Goal: Task Accomplishment & Management: Use online tool/utility

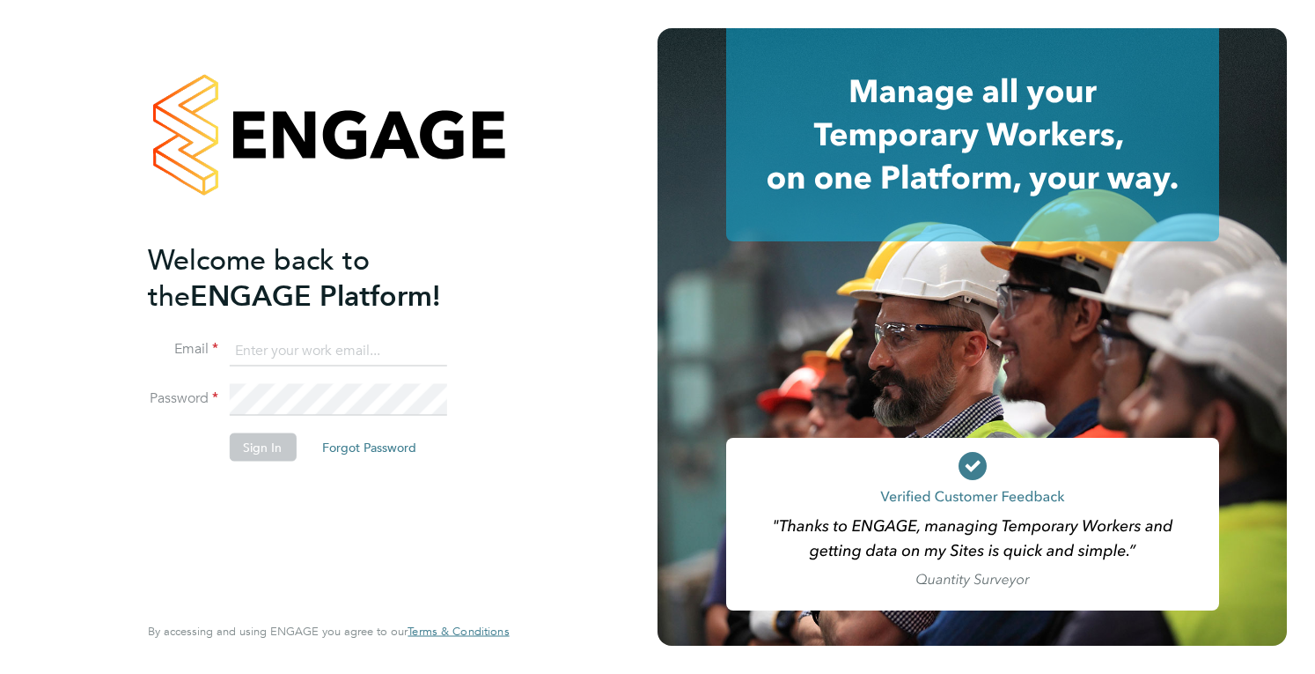
type input "[PERSON_NAME][EMAIL_ADDRESS][DOMAIN_NAME]"
click at [273, 453] on button "Sign In" at bounding box center [262, 446] width 67 height 28
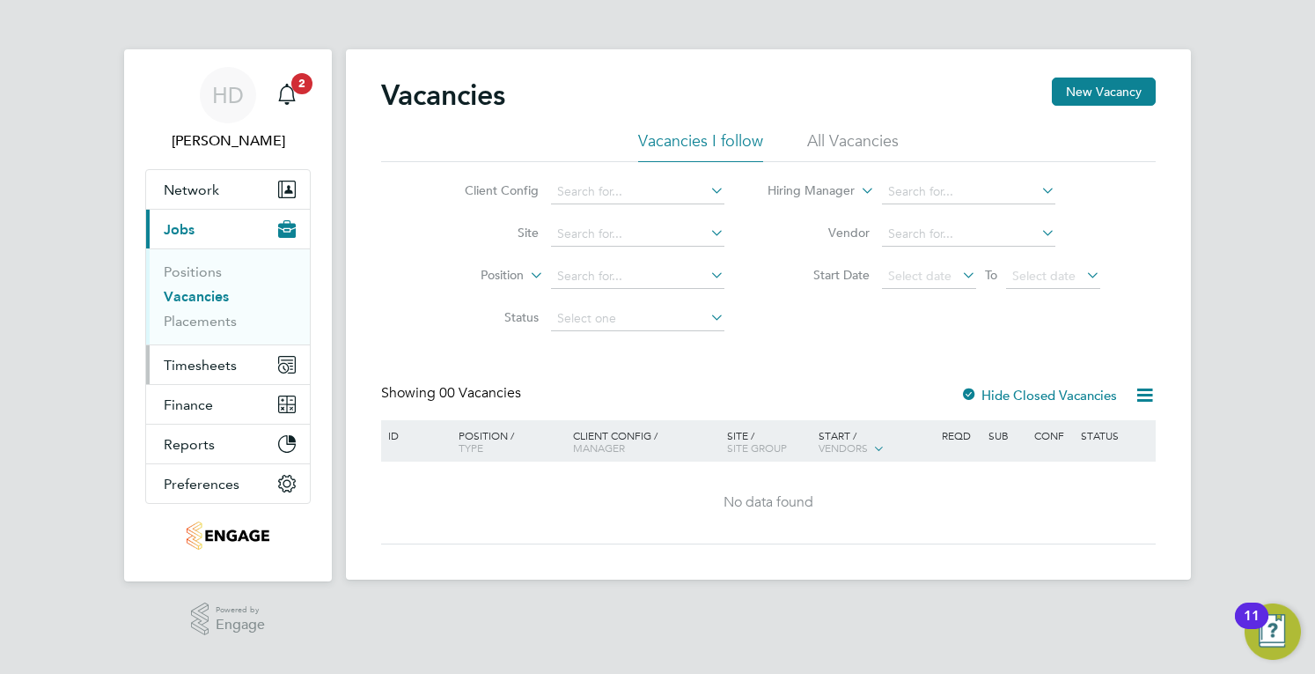
click at [236, 373] on button "Timesheets" at bounding box center [228, 364] width 164 height 39
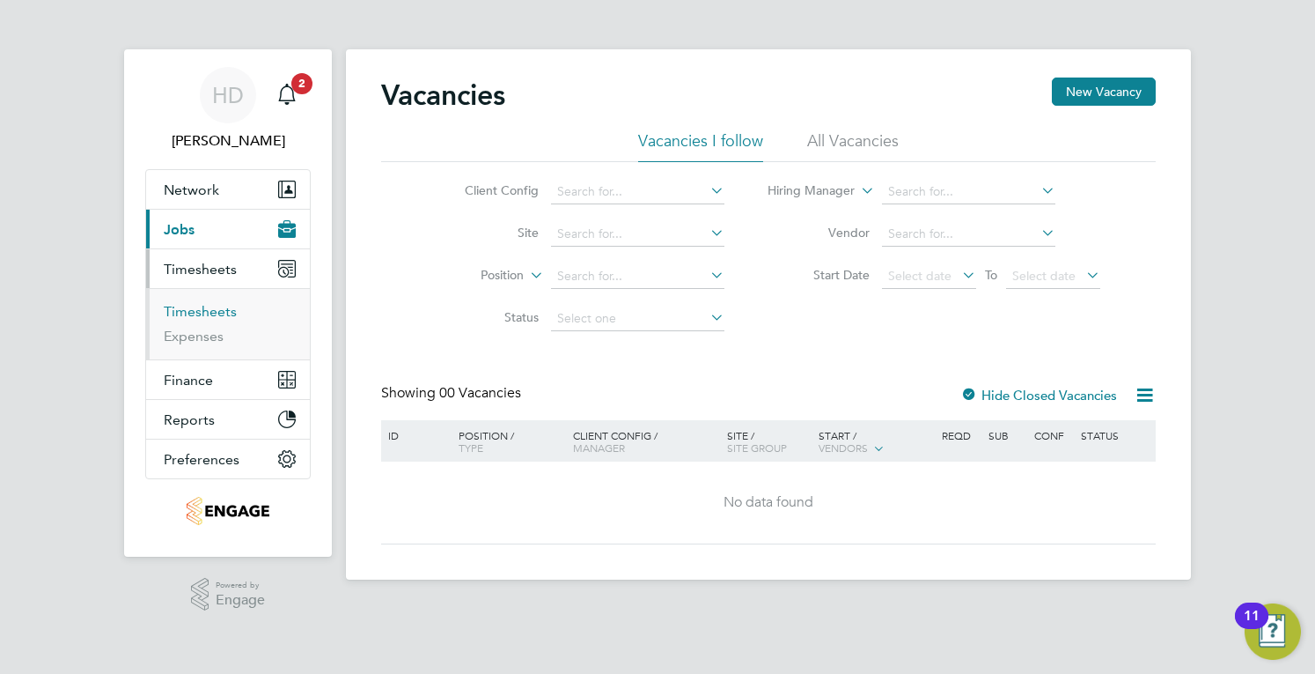
click at [197, 304] on link "Timesheets" at bounding box center [200, 311] width 73 height 17
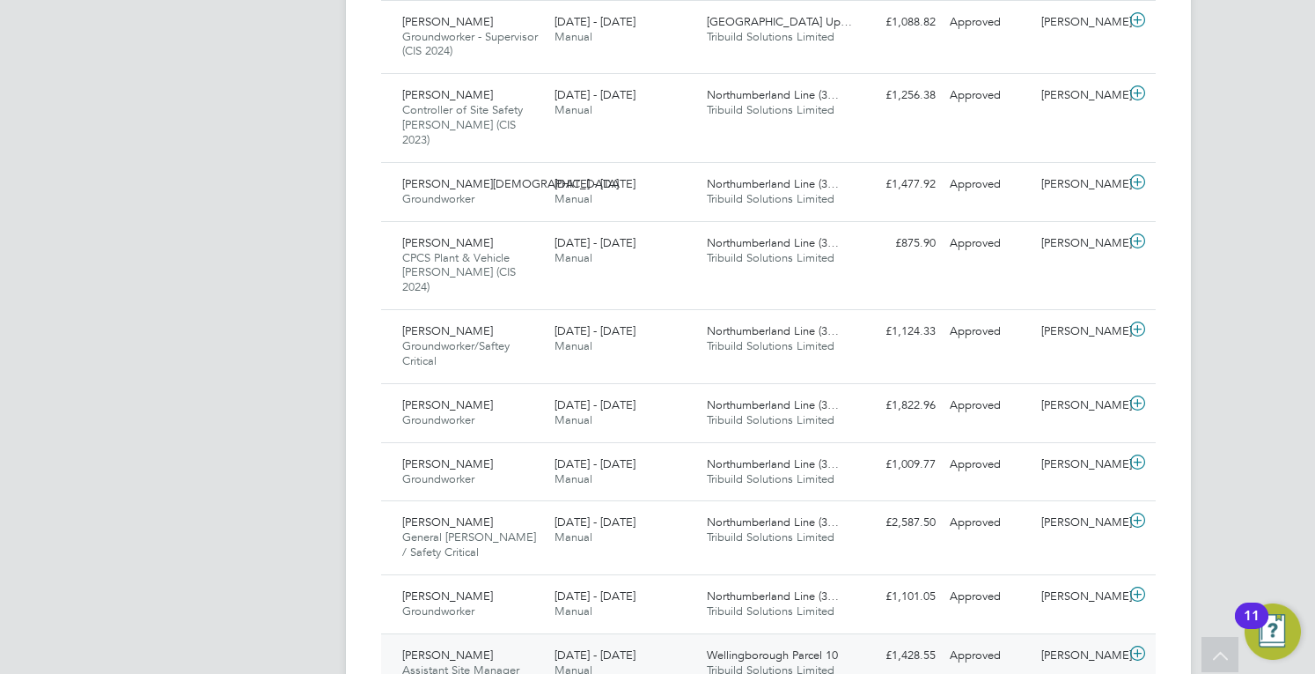
click at [667, 641] on div "[DATE] - [DATE] Manual" at bounding box center [624, 663] width 152 height 44
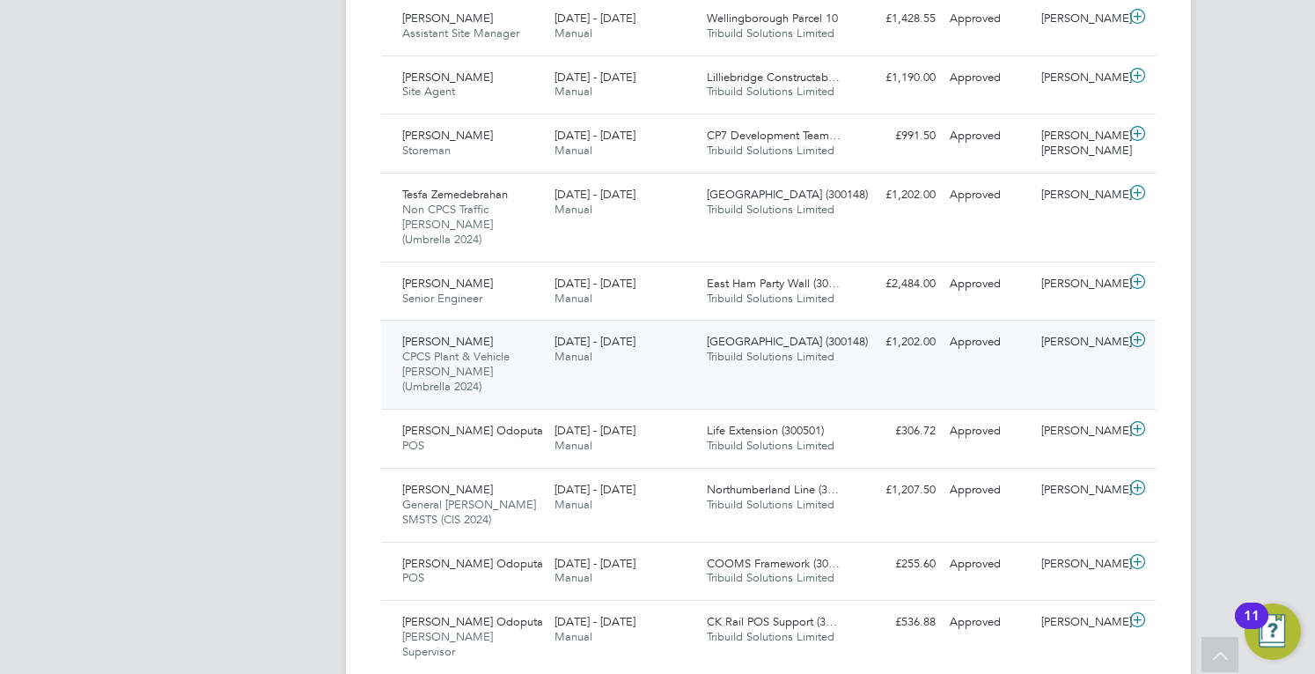
click at [618, 328] on div "[DATE] - [DATE] Manual" at bounding box center [624, 350] width 152 height 44
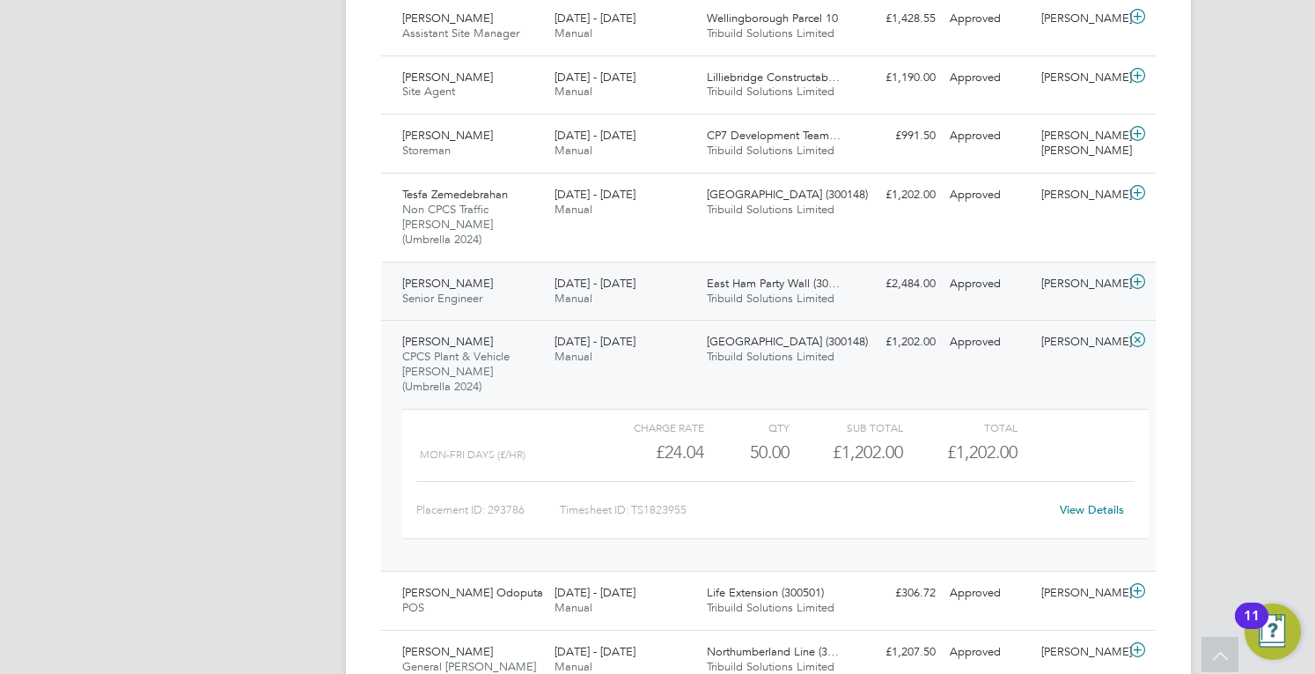
click at [560, 262] on div "[PERSON_NAME] Senior Engineer [DATE] - [DATE] [DATE] - [DATE] Manual East Ham P…" at bounding box center [768, 291] width 775 height 59
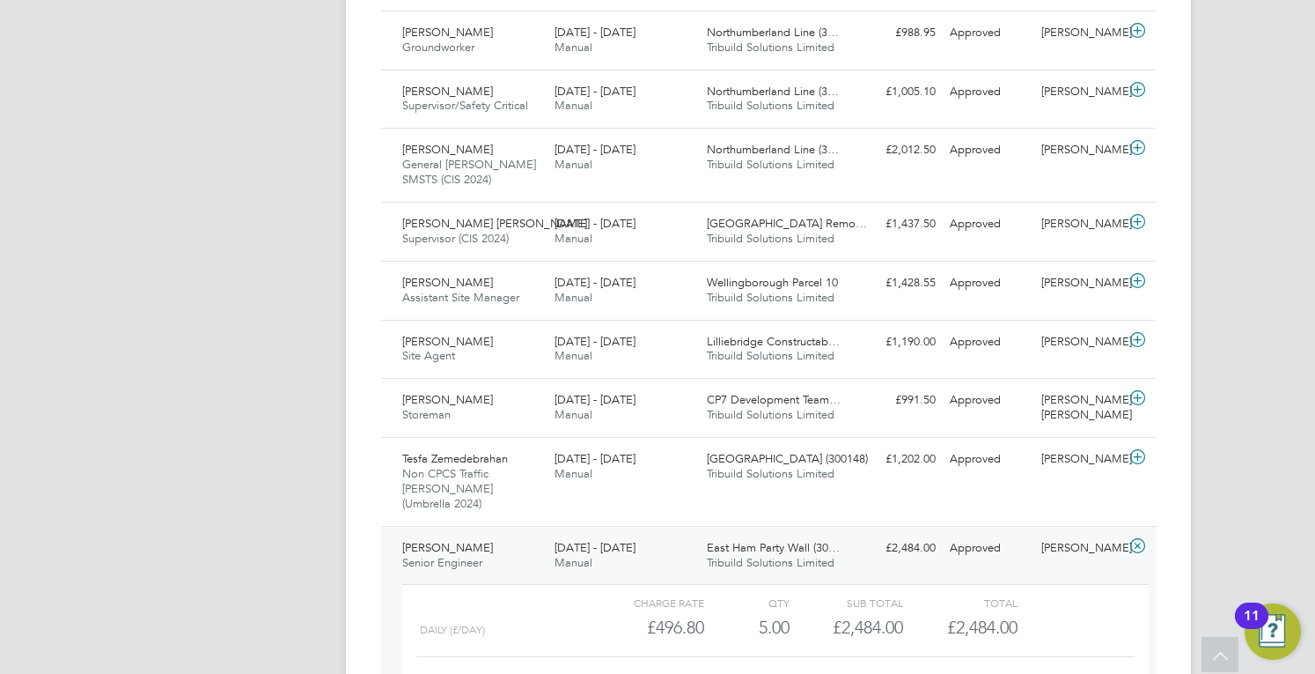
scroll to position [1341, 0]
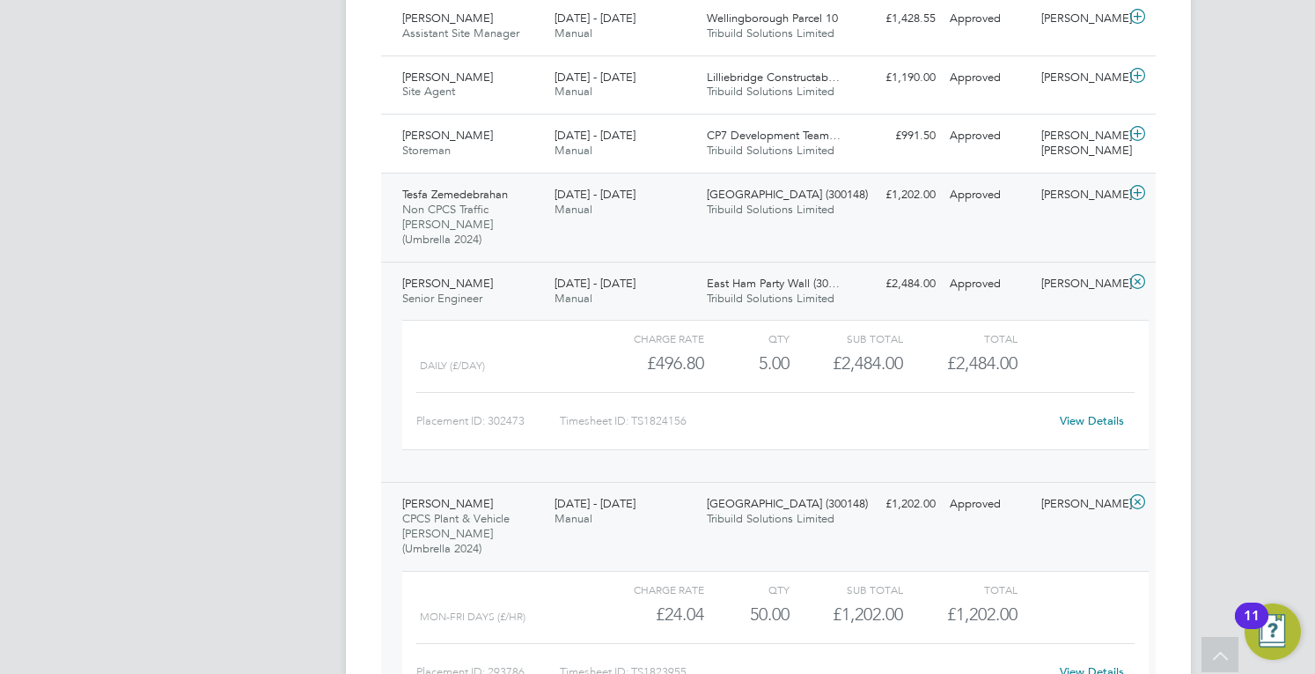
click at [591, 202] on span "Manual" at bounding box center [574, 209] width 38 height 15
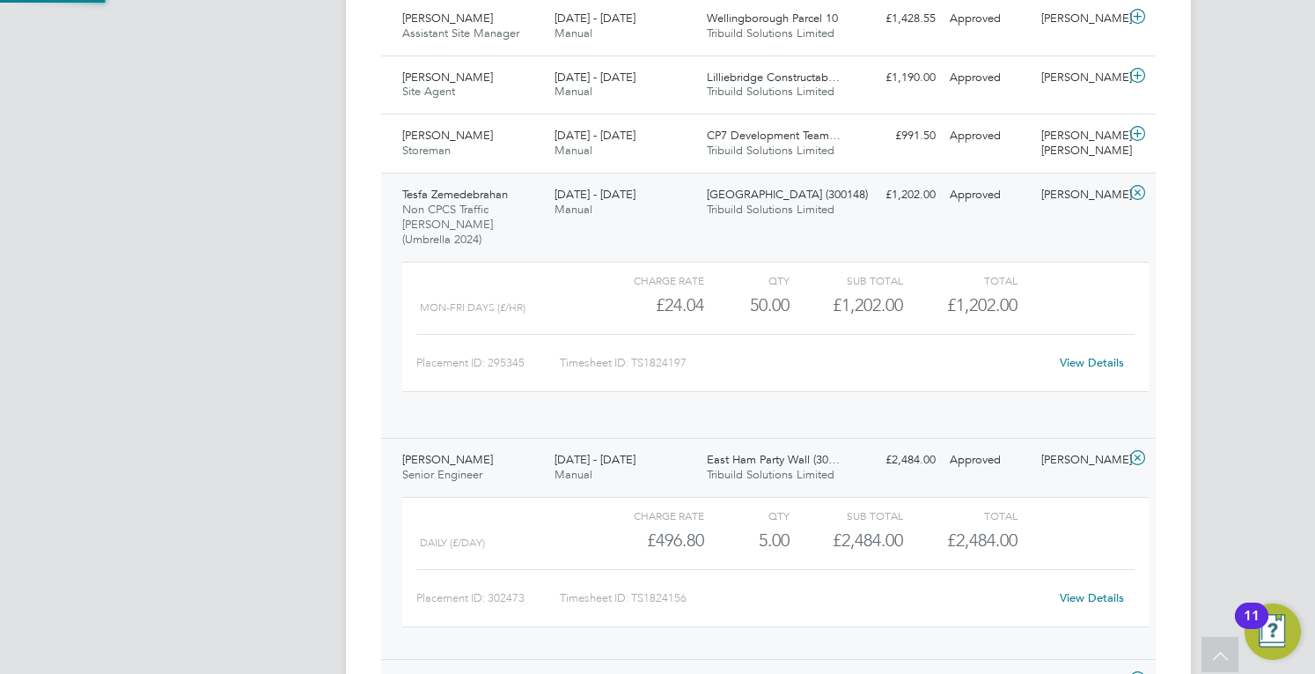
scroll to position [30, 172]
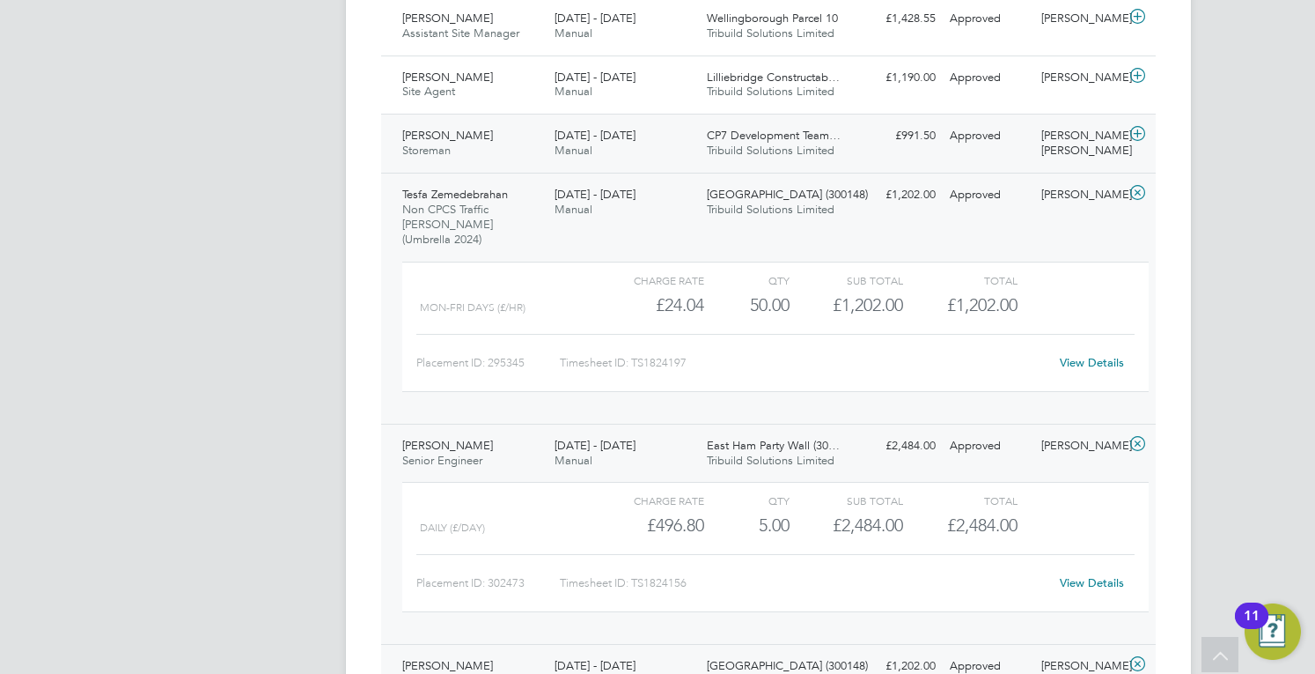
click at [529, 114] on div "[PERSON_NAME] Storeman [DATE] - [DATE] [DATE] - [DATE] Manual CP7 Development T…" at bounding box center [768, 143] width 775 height 59
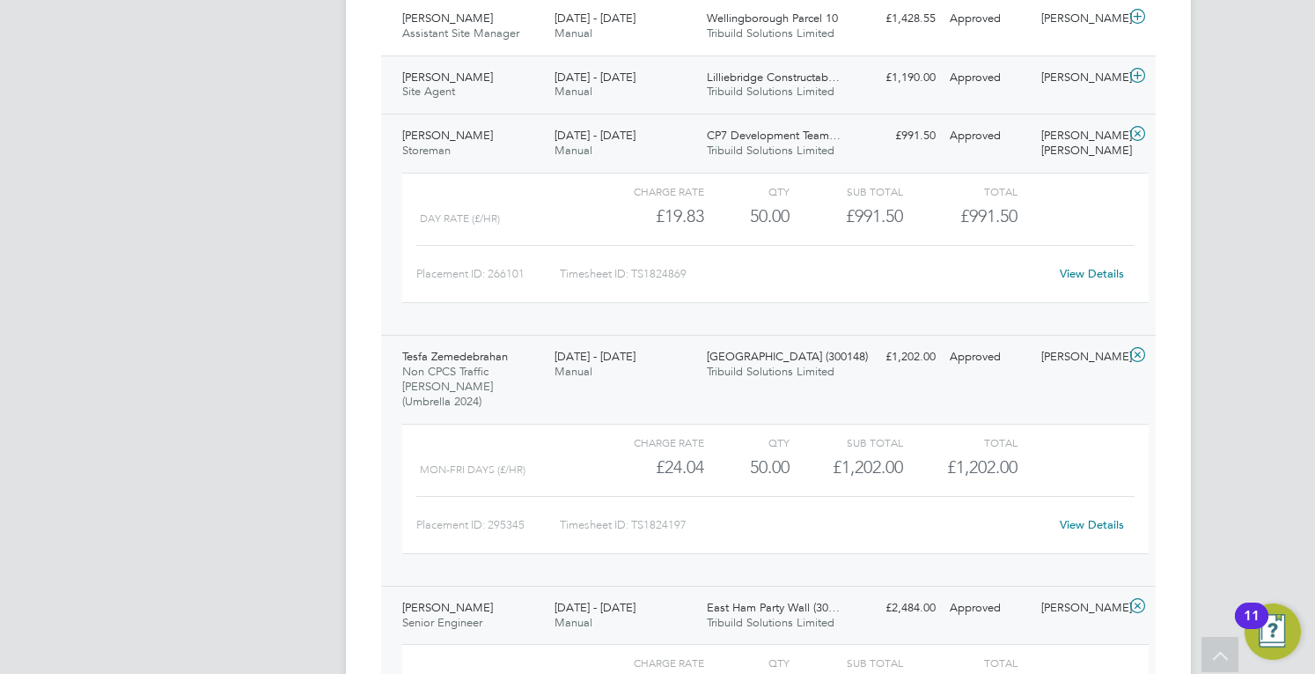
click at [534, 63] on div "[PERSON_NAME] Site Agent [DATE] - [DATE]" at bounding box center [471, 85] width 152 height 44
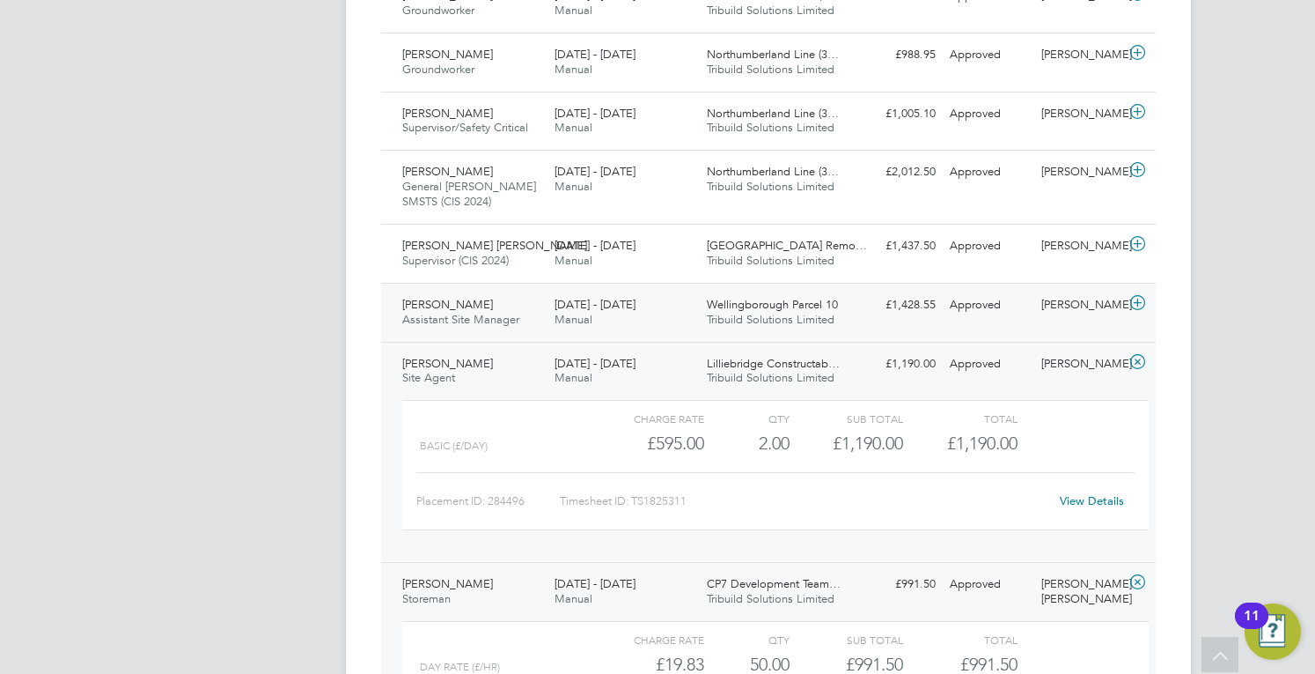
scroll to position [901, 0]
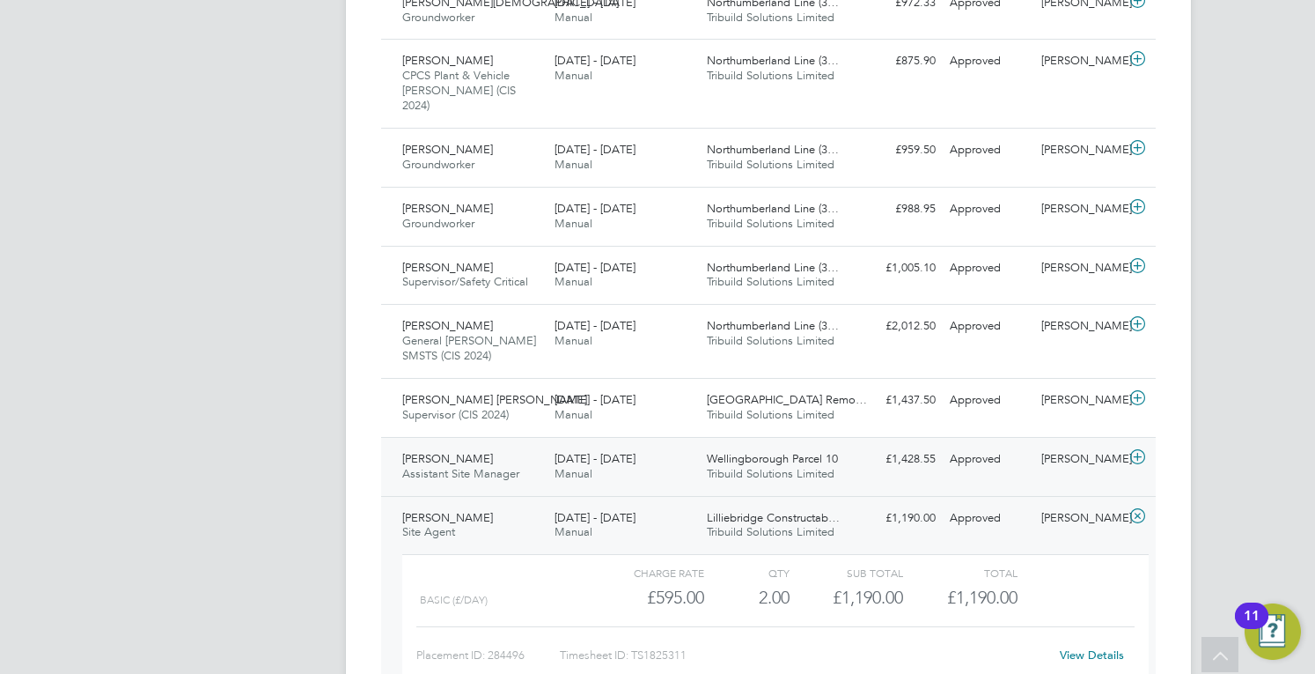
click at [696, 445] on div "[DATE] - [DATE] Manual" at bounding box center [624, 467] width 152 height 44
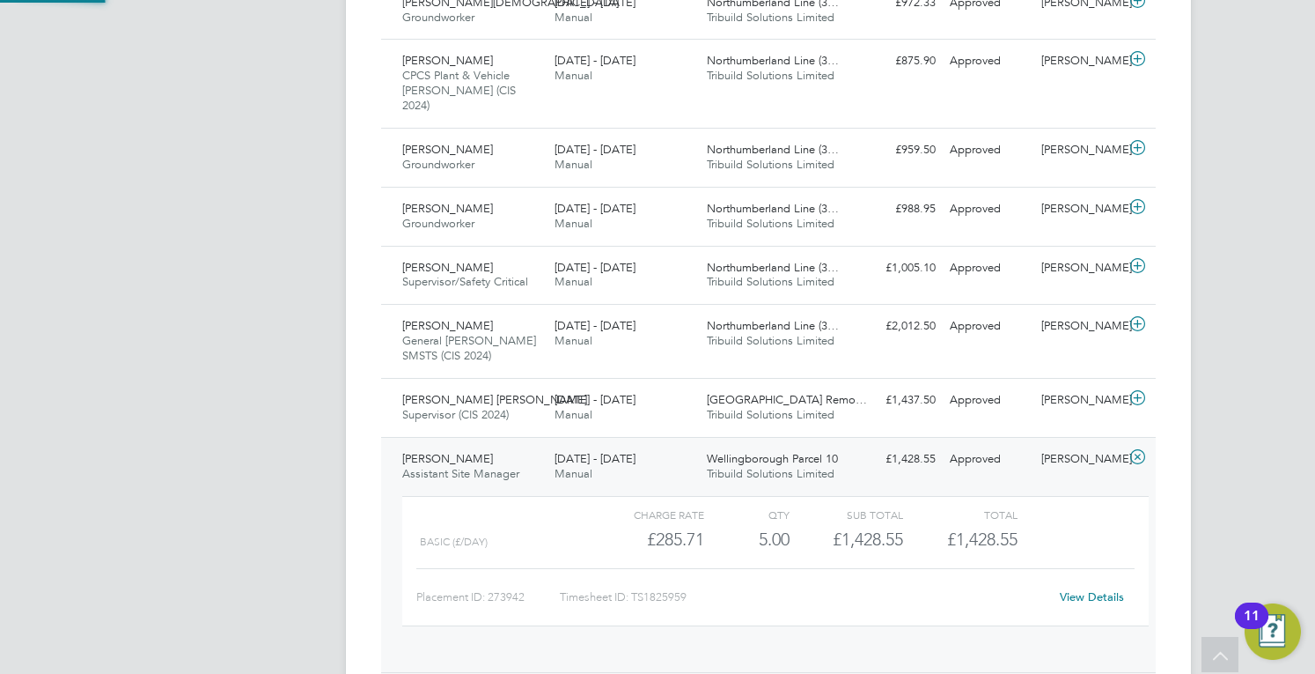
scroll to position [30, 172]
click at [678, 386] on div "[DATE] - [DATE] Manual" at bounding box center [624, 408] width 152 height 44
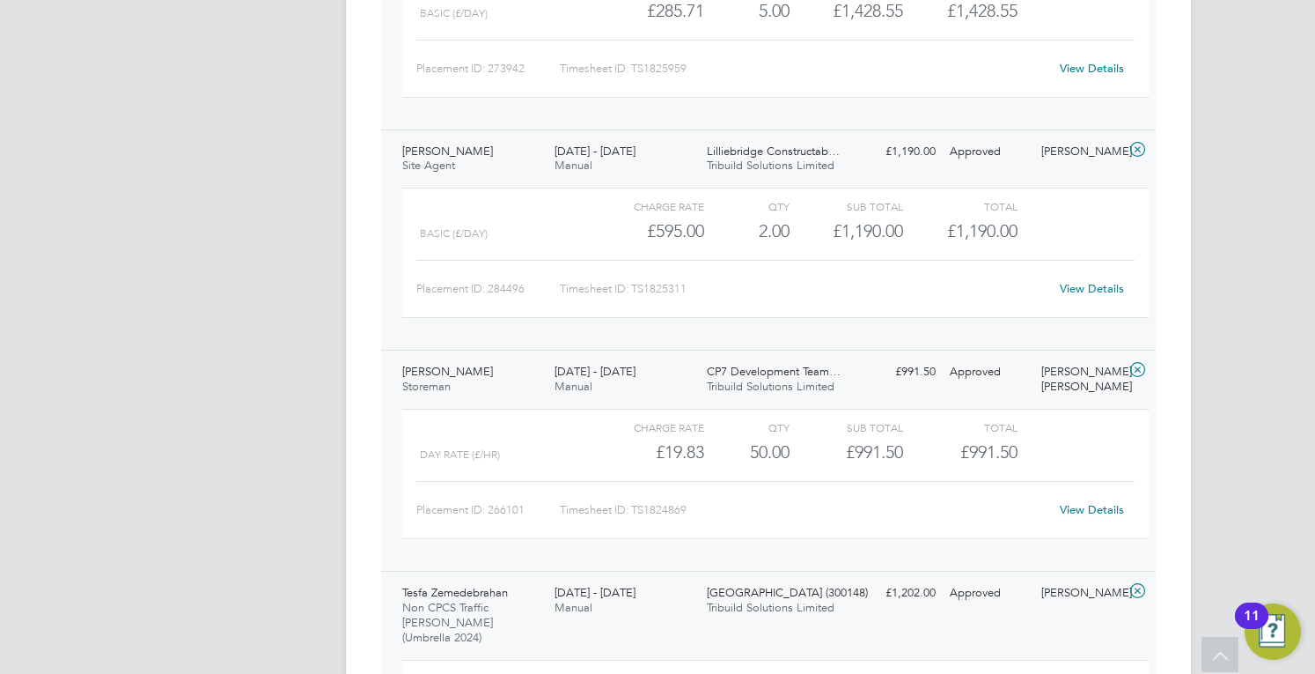
scroll to position [2560, 0]
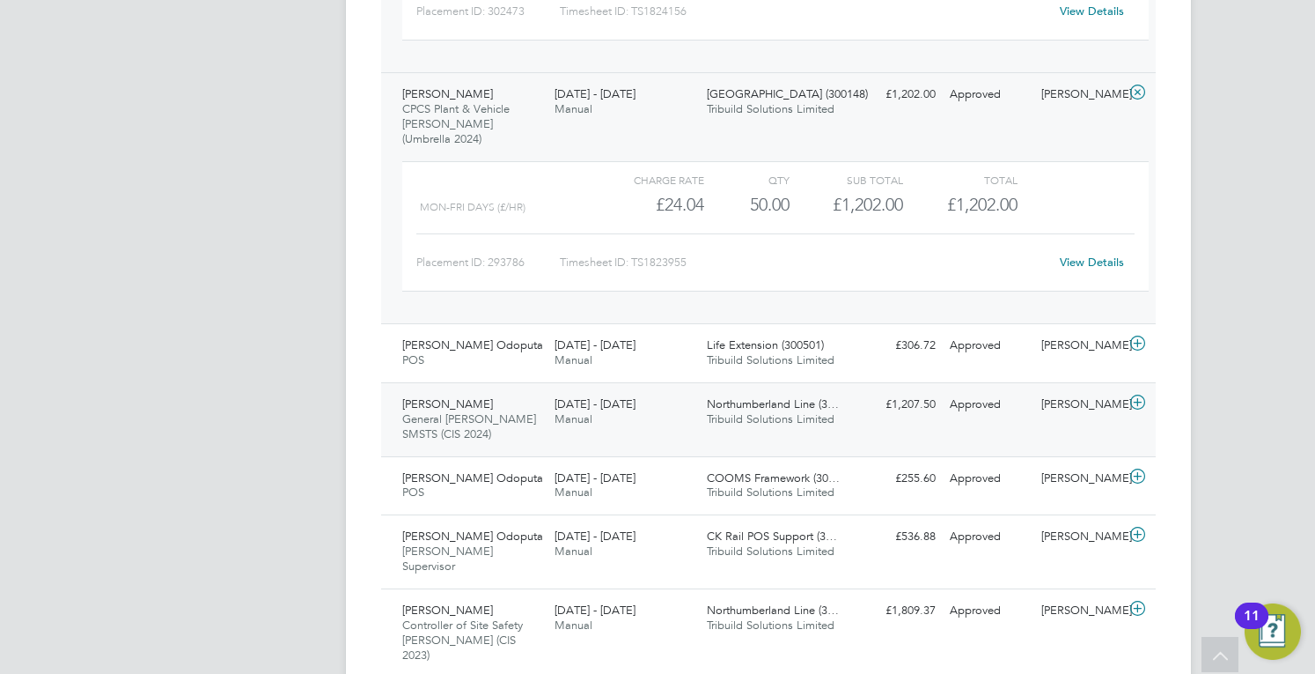
click at [529, 411] on span "General [PERSON_NAME] SMSTS (CIS 2024)" at bounding box center [469, 426] width 134 height 30
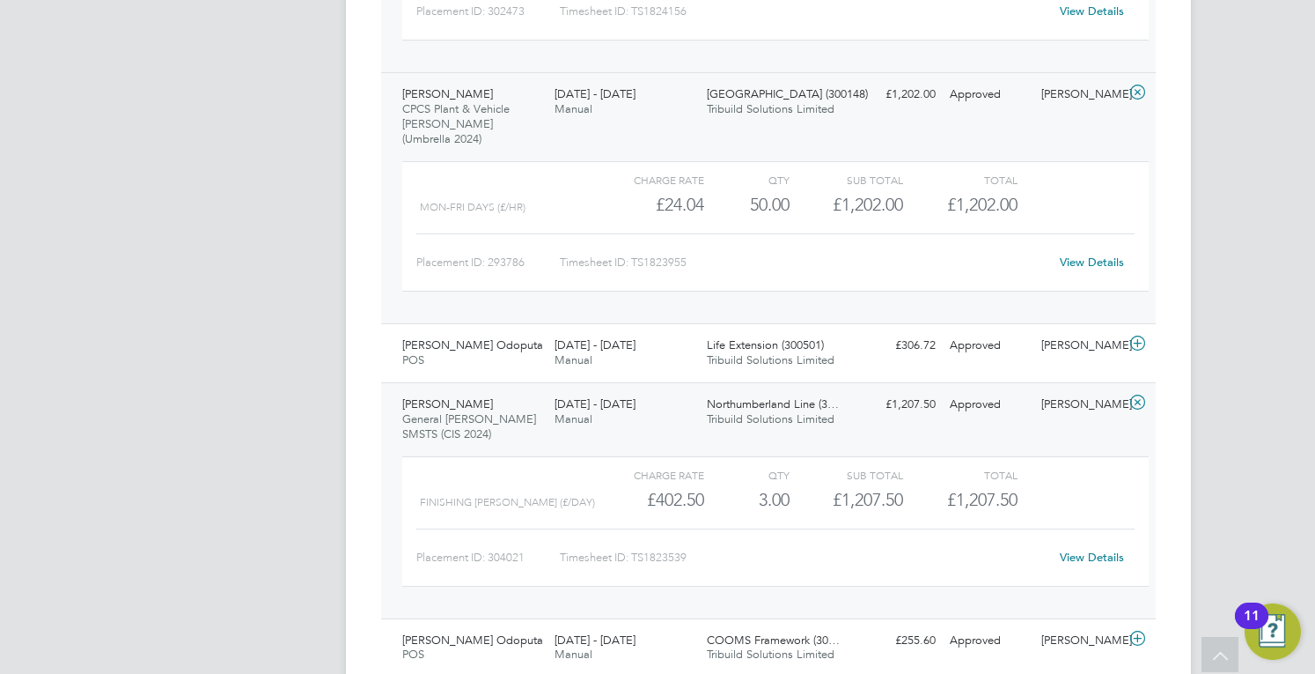
scroll to position [857, 0]
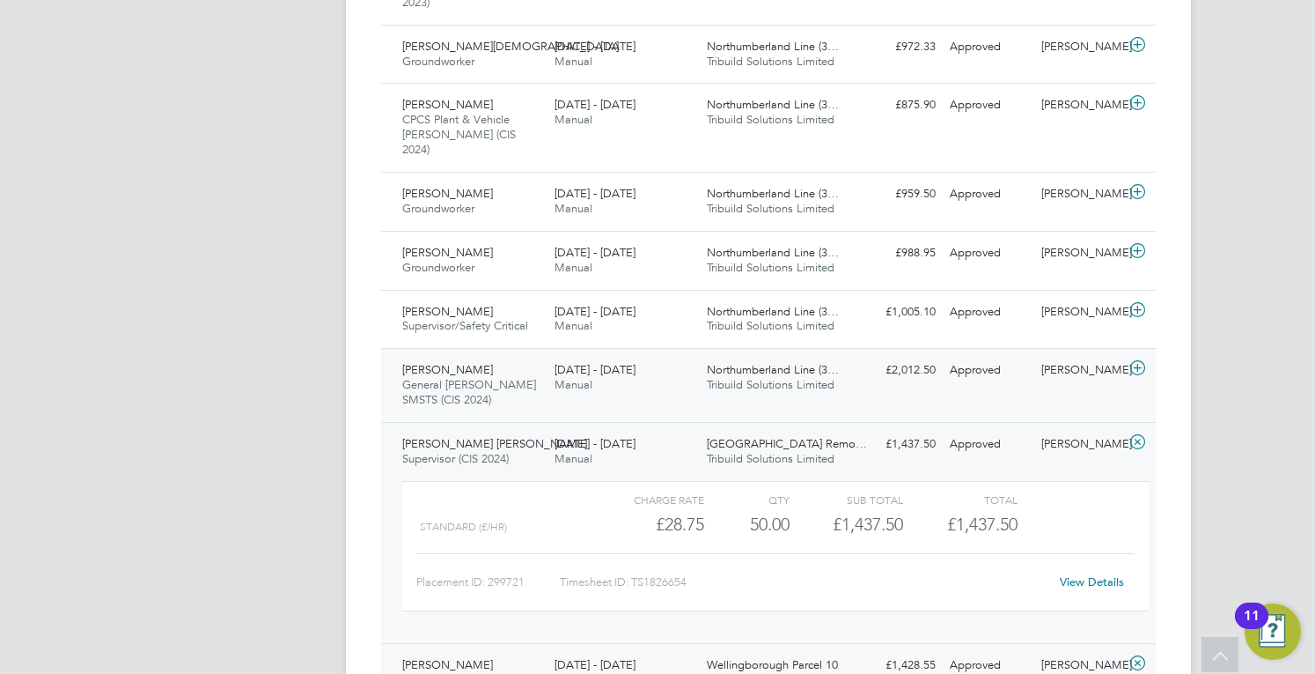
click at [637, 356] on div "[DATE] - [DATE] Manual" at bounding box center [624, 378] width 152 height 44
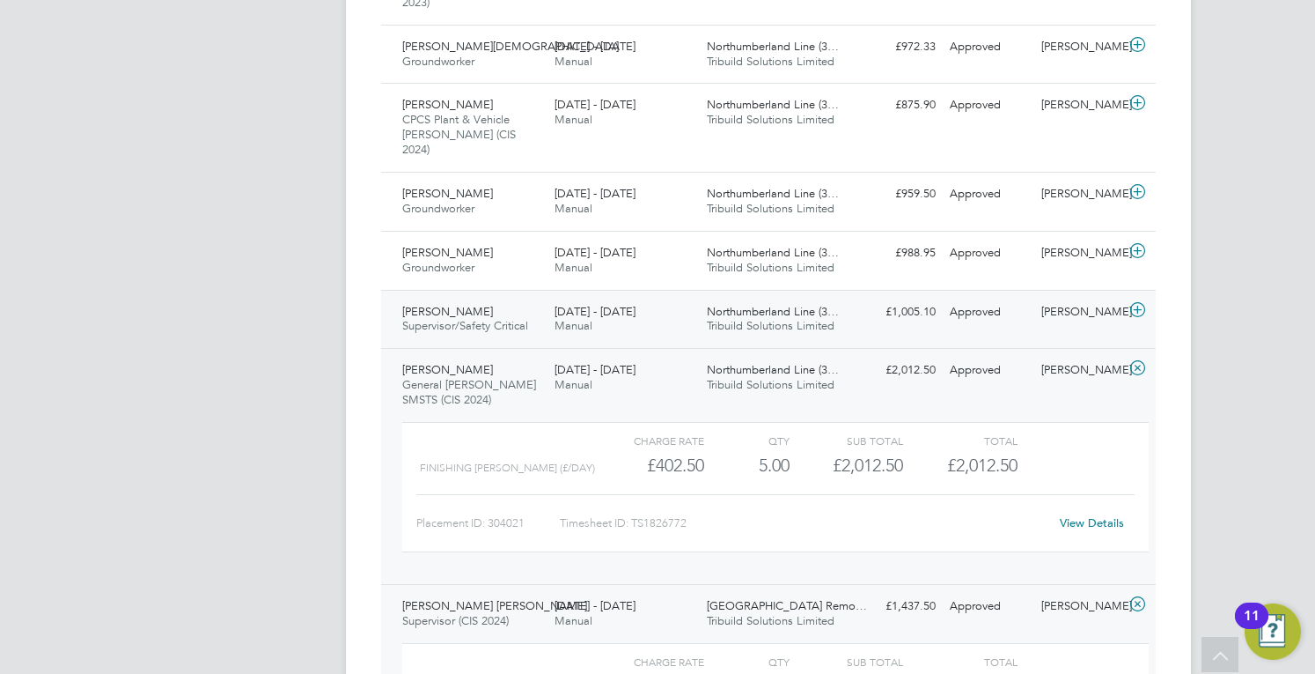
click at [534, 298] on div "[PERSON_NAME] Supervisor/Safety Critical [DATE] - [DATE]" at bounding box center [471, 320] width 152 height 44
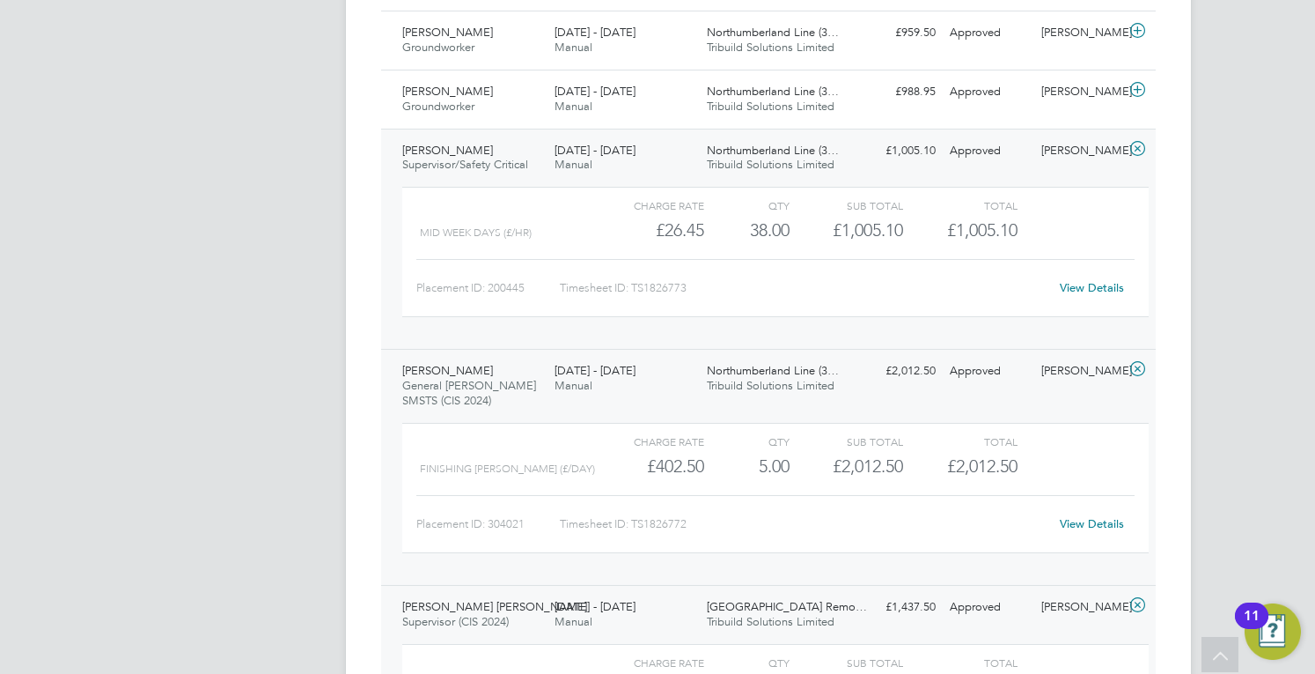
scroll to position [754, 0]
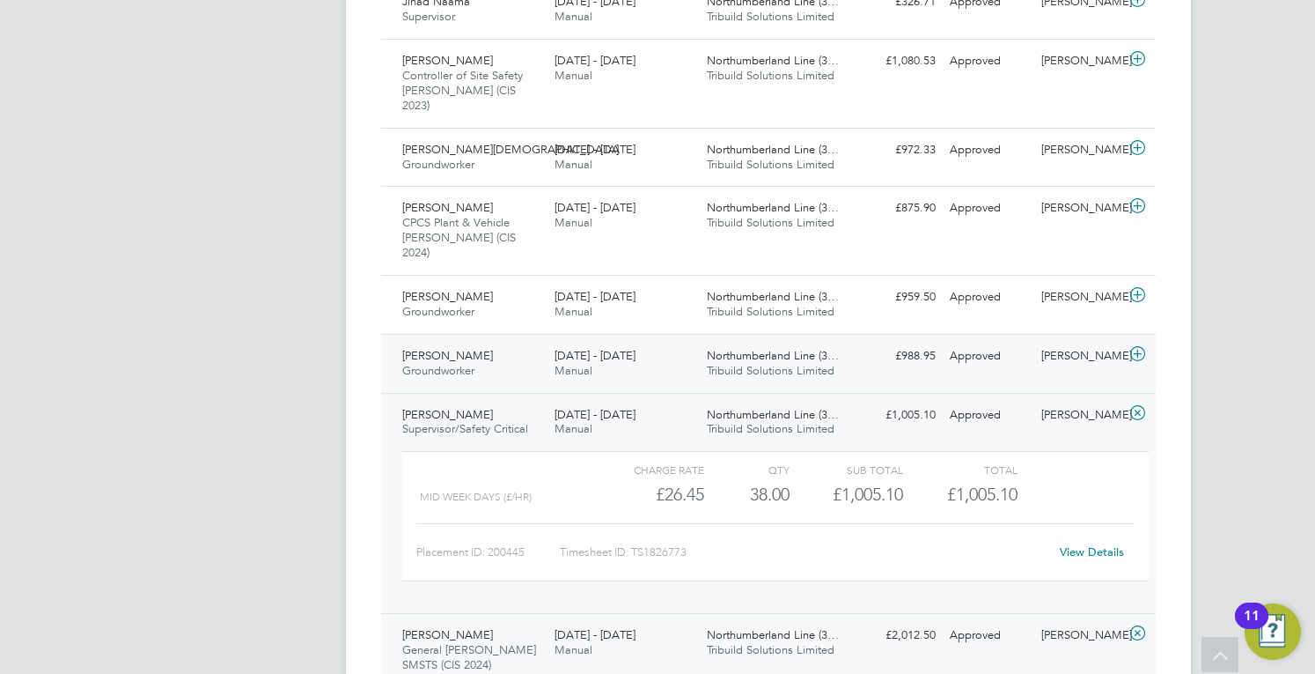
click at [458, 348] on span "[PERSON_NAME]" at bounding box center [447, 355] width 91 height 15
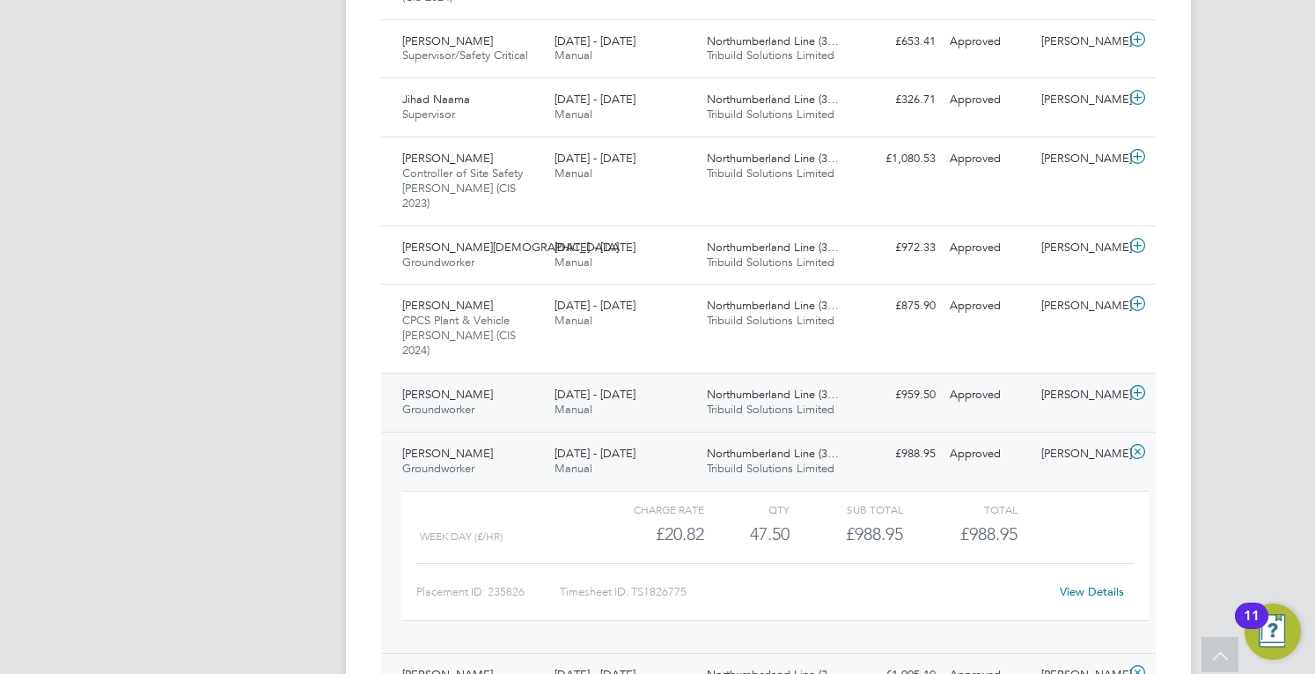
scroll to position [652, 0]
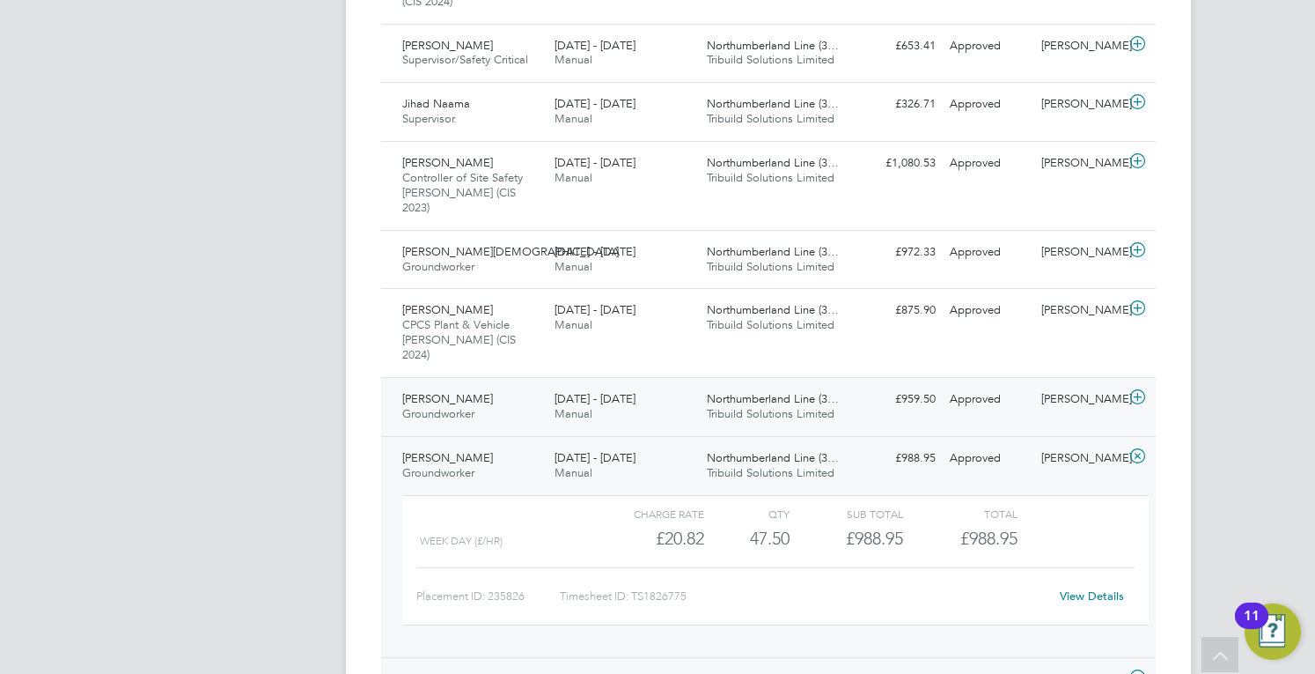
click at [474, 377] on div "[PERSON_NAME] Groundworker [DATE] - [DATE] [DATE] - [DATE] Manual Northumberlan…" at bounding box center [768, 406] width 775 height 59
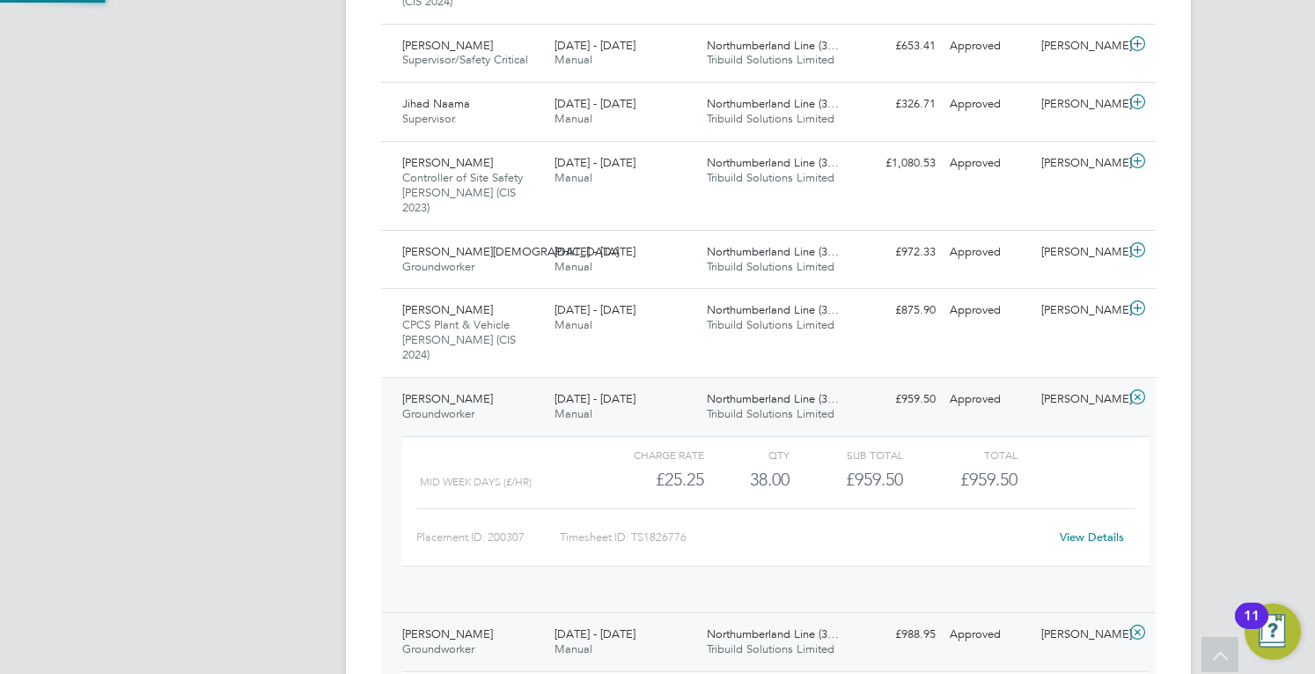
scroll to position [30, 172]
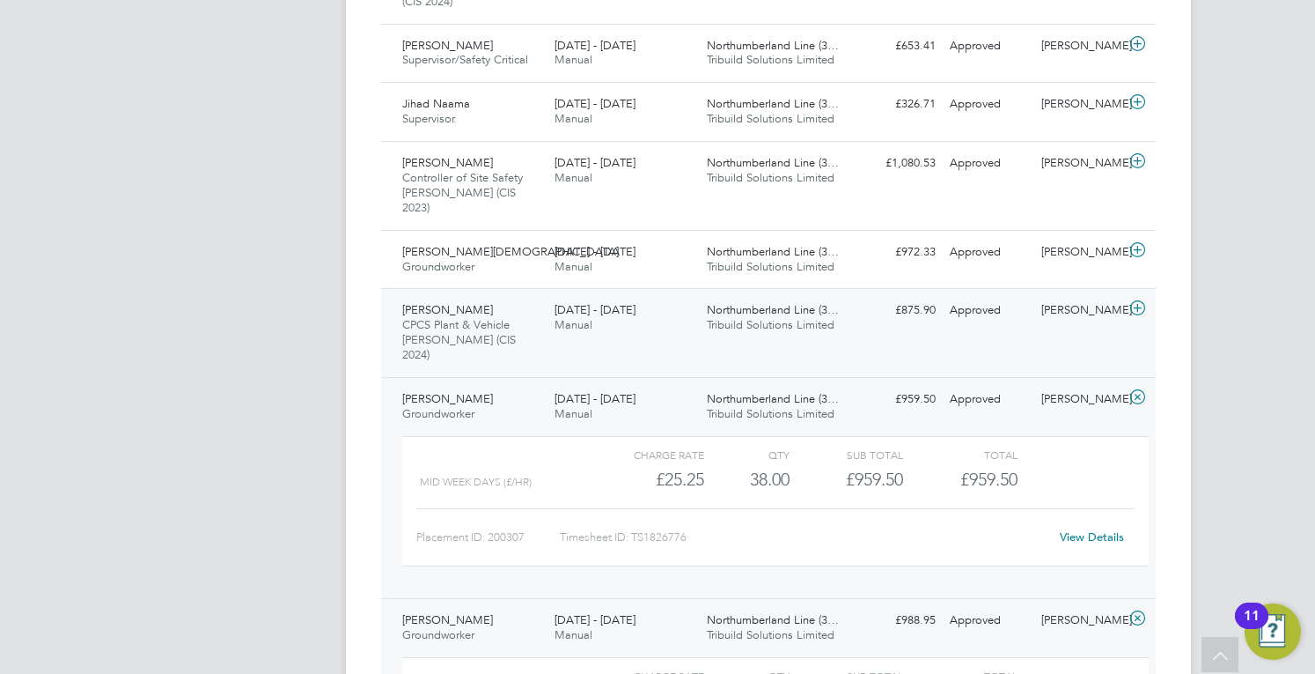
click at [498, 296] on div "[PERSON_NAME] CPCS Plant & Vehicle [PERSON_NAME] ([GEOGRAPHIC_DATA] 2024) [DATE…" at bounding box center [471, 333] width 152 height 74
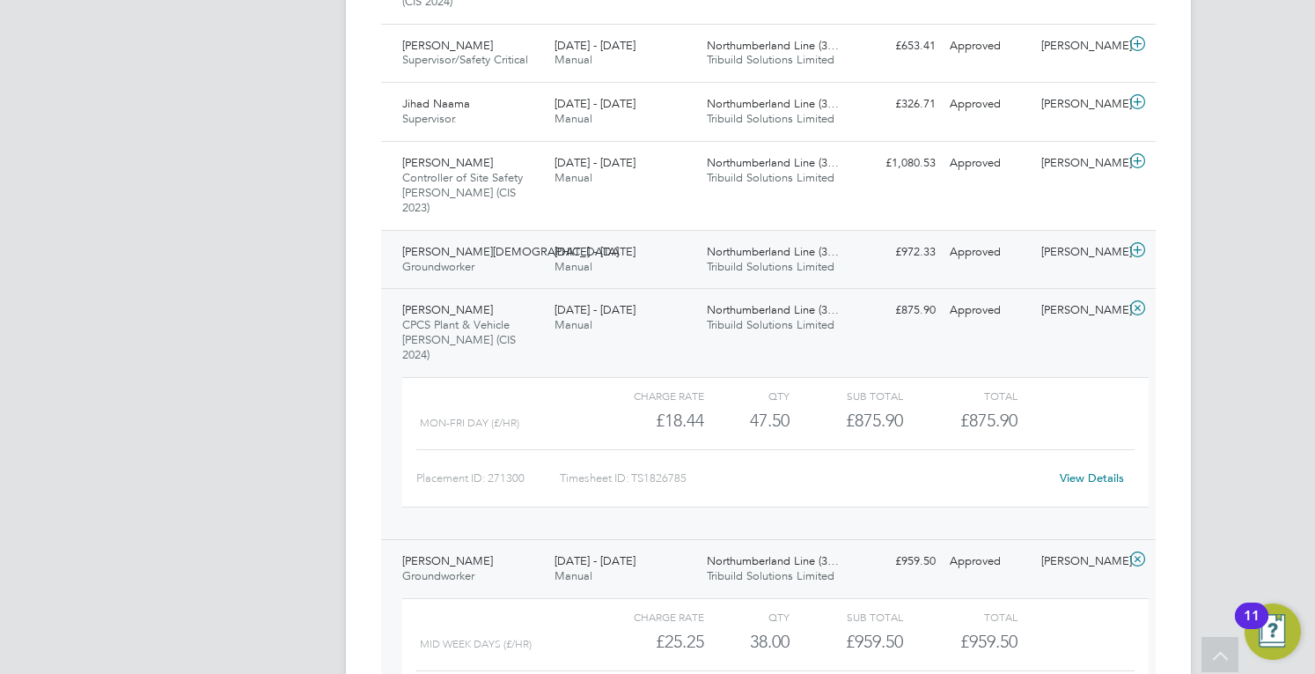
click at [532, 265] on div "[PERSON_NAME][DEMOGRAPHIC_DATA] Groundworker [DATE] - [DATE] [DATE] - [DATE] Ma…" at bounding box center [768, 259] width 775 height 59
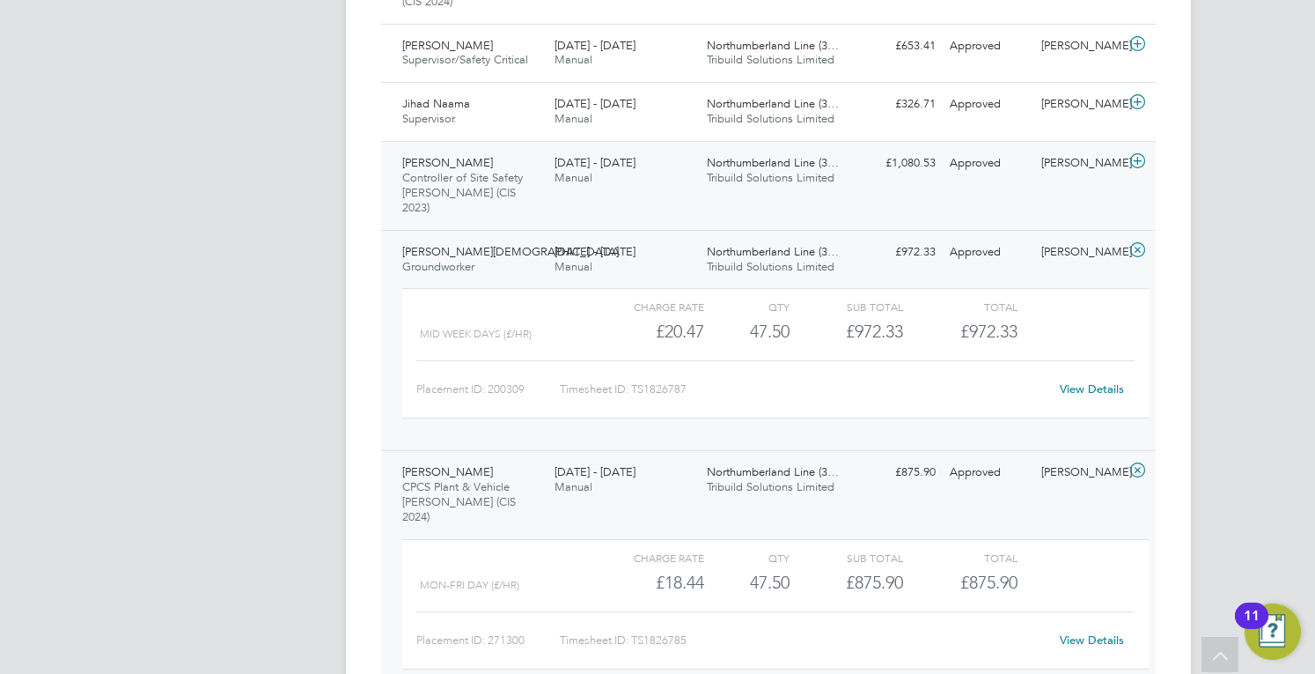
click at [584, 203] on div "[PERSON_NAME] Controller of Site Safety [PERSON_NAME] (CIS 2023) [DATE] - [DATE…" at bounding box center [768, 185] width 775 height 89
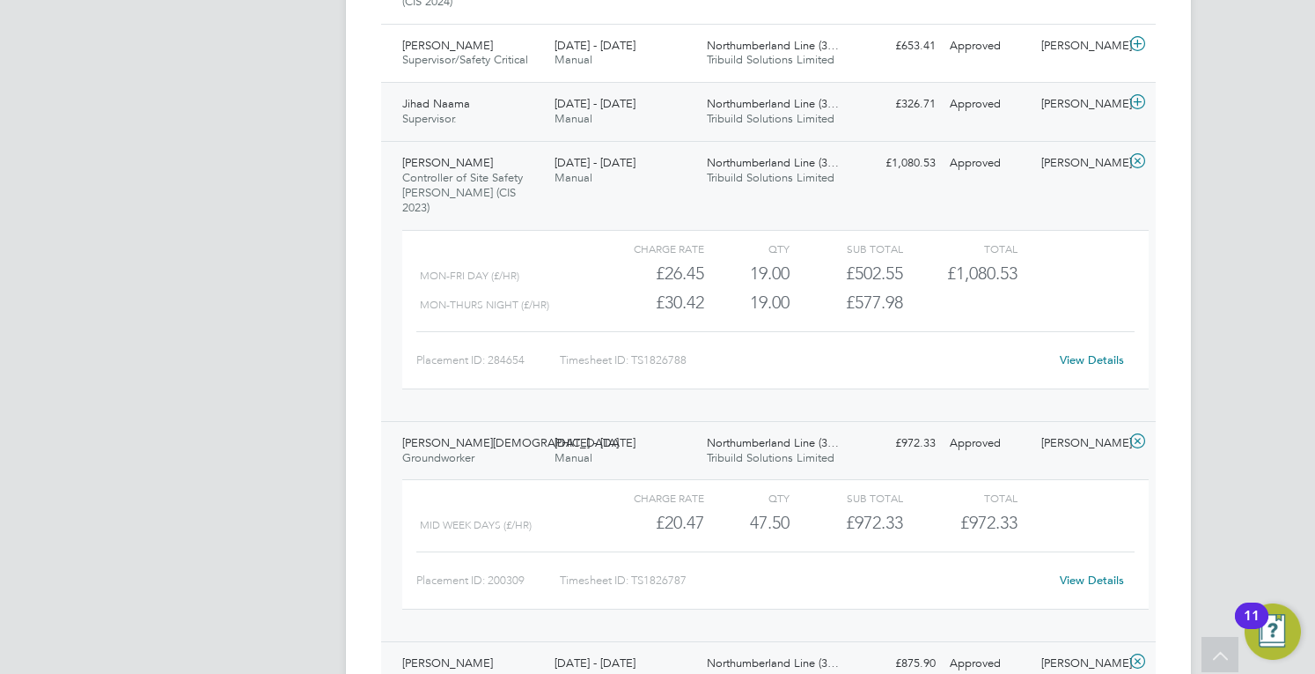
click at [564, 107] on span "[DATE] - [DATE]" at bounding box center [595, 103] width 81 height 15
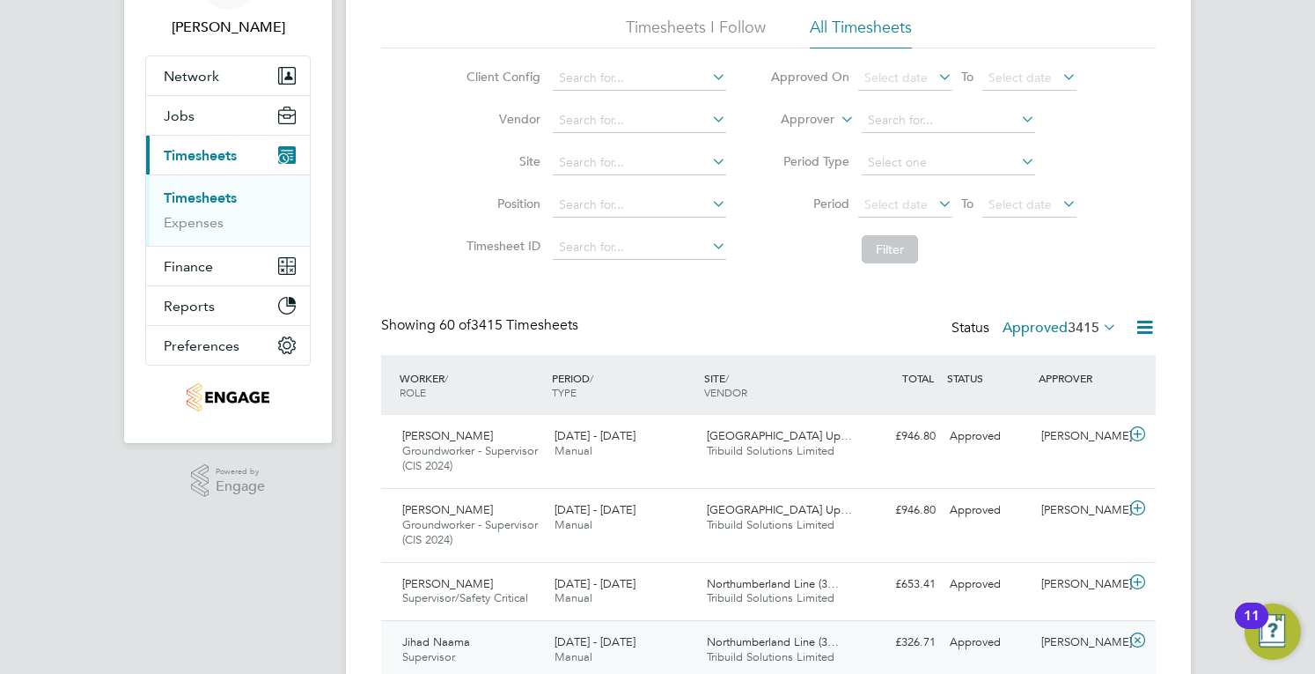
scroll to position [176, 0]
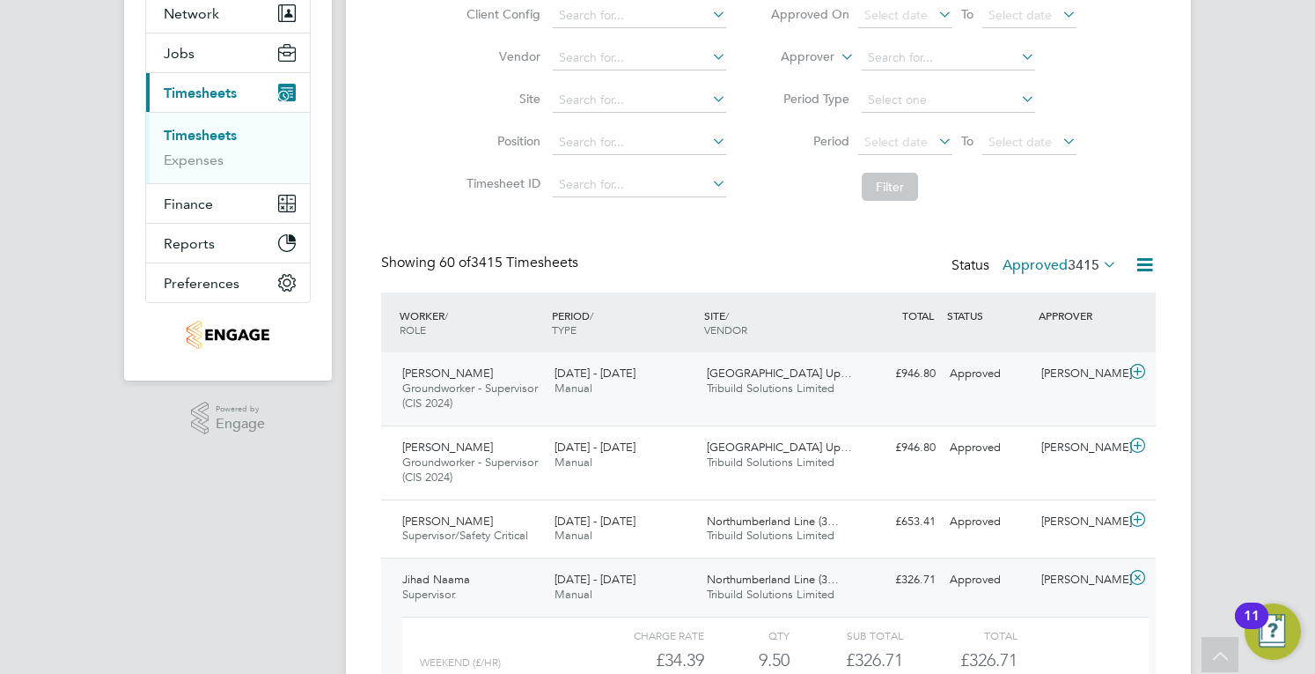
click at [803, 418] on div "[PERSON_NAME] Groundworker - Supervisor (CIS 2024) [DATE] - [DATE] [DATE] - [DA…" at bounding box center [768, 388] width 775 height 73
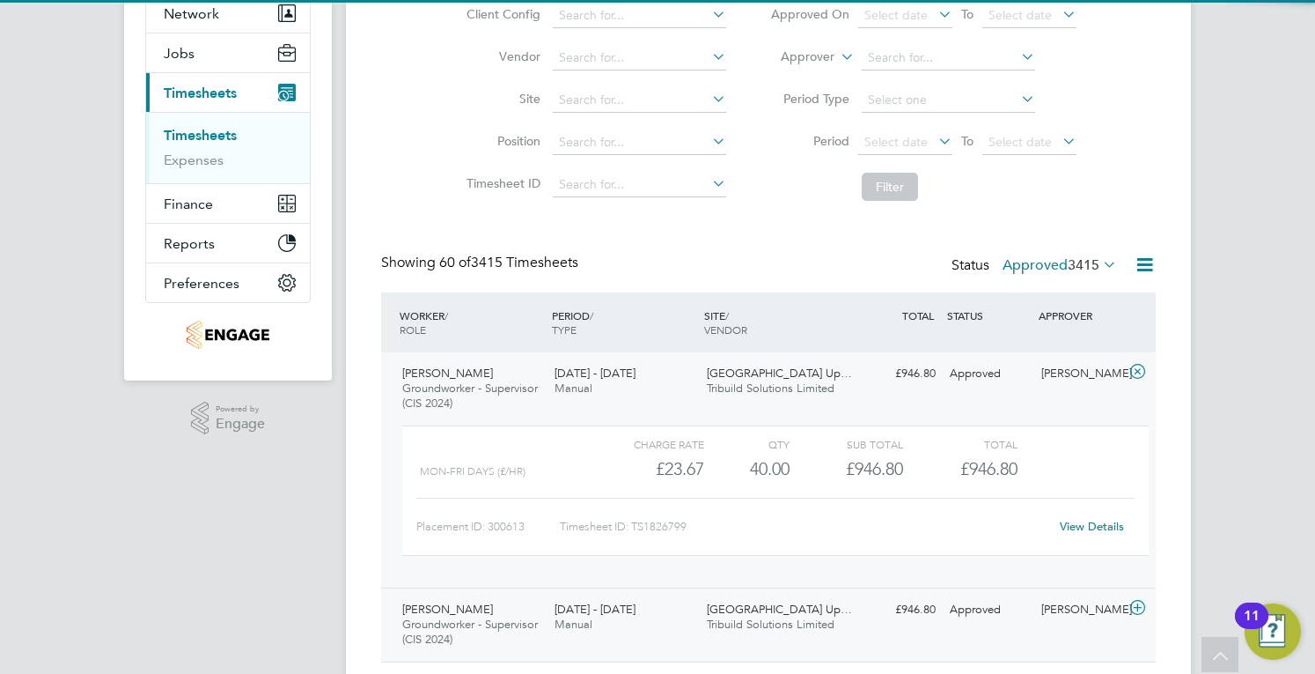
scroll to position [264, 0]
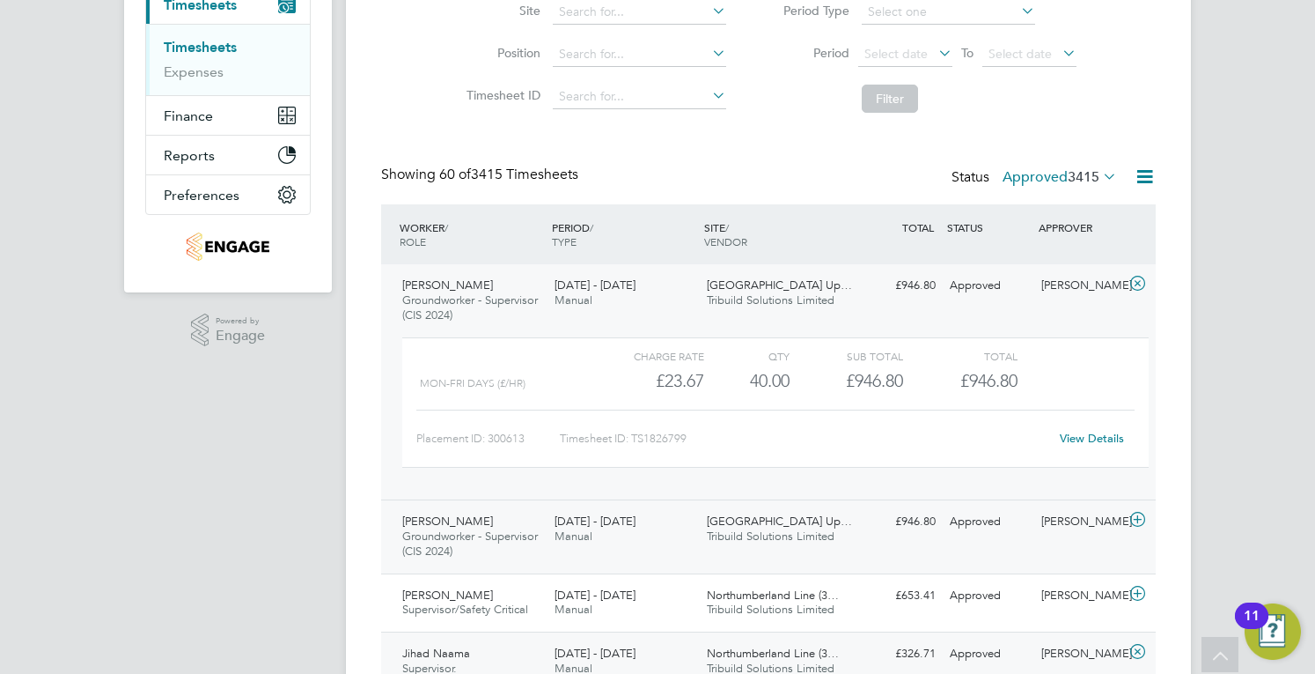
click at [770, 527] on span "[GEOGRAPHIC_DATA] Up…" at bounding box center [779, 520] width 145 height 15
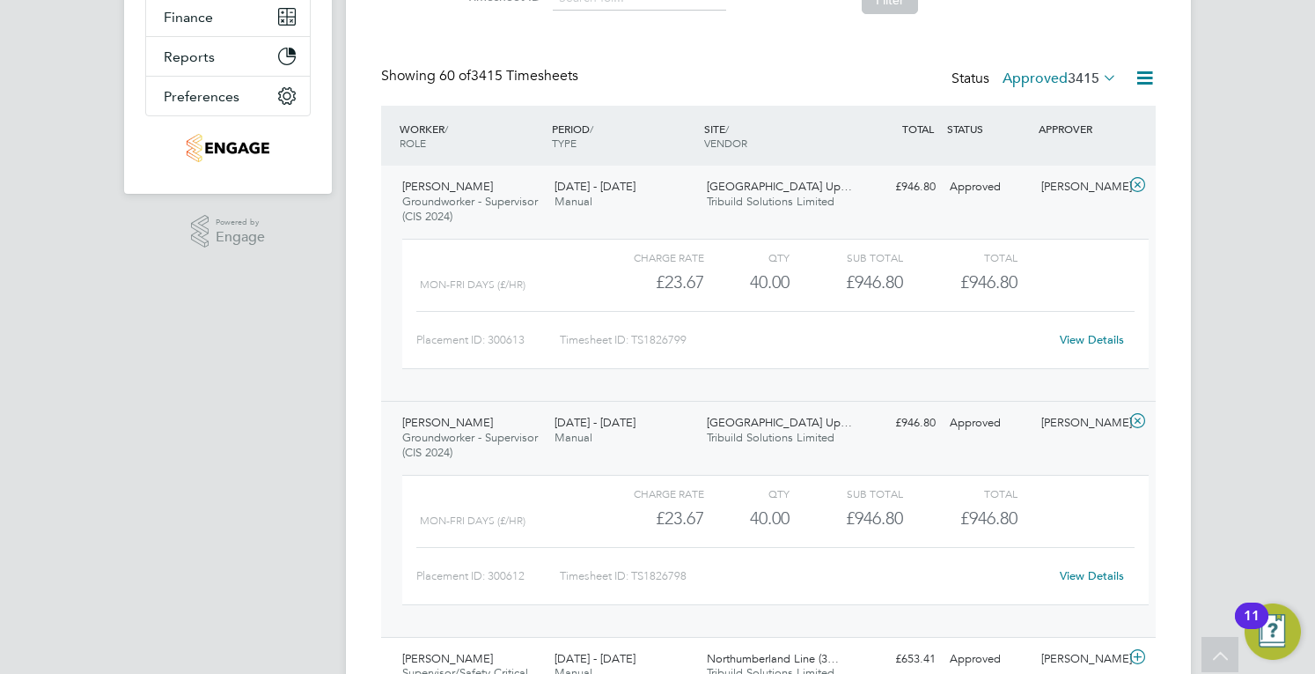
scroll to position [528, 0]
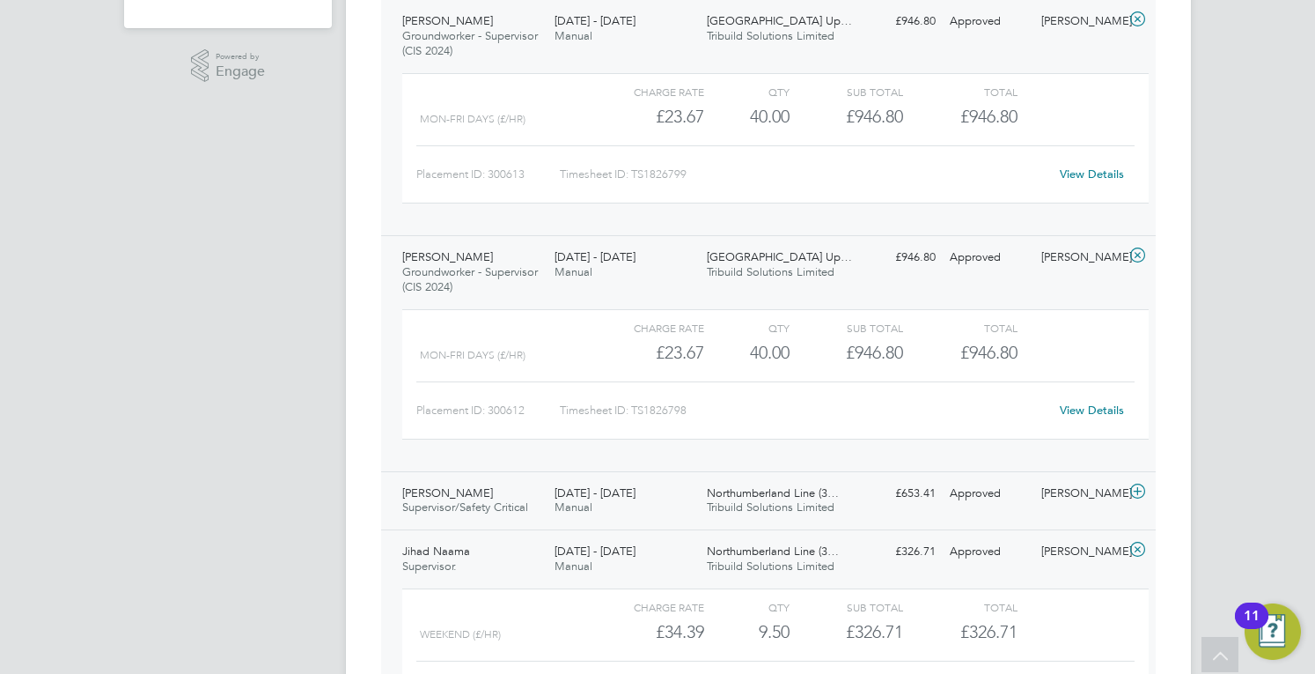
click at [657, 517] on div "[DATE] - [DATE] Manual" at bounding box center [624, 501] width 152 height 44
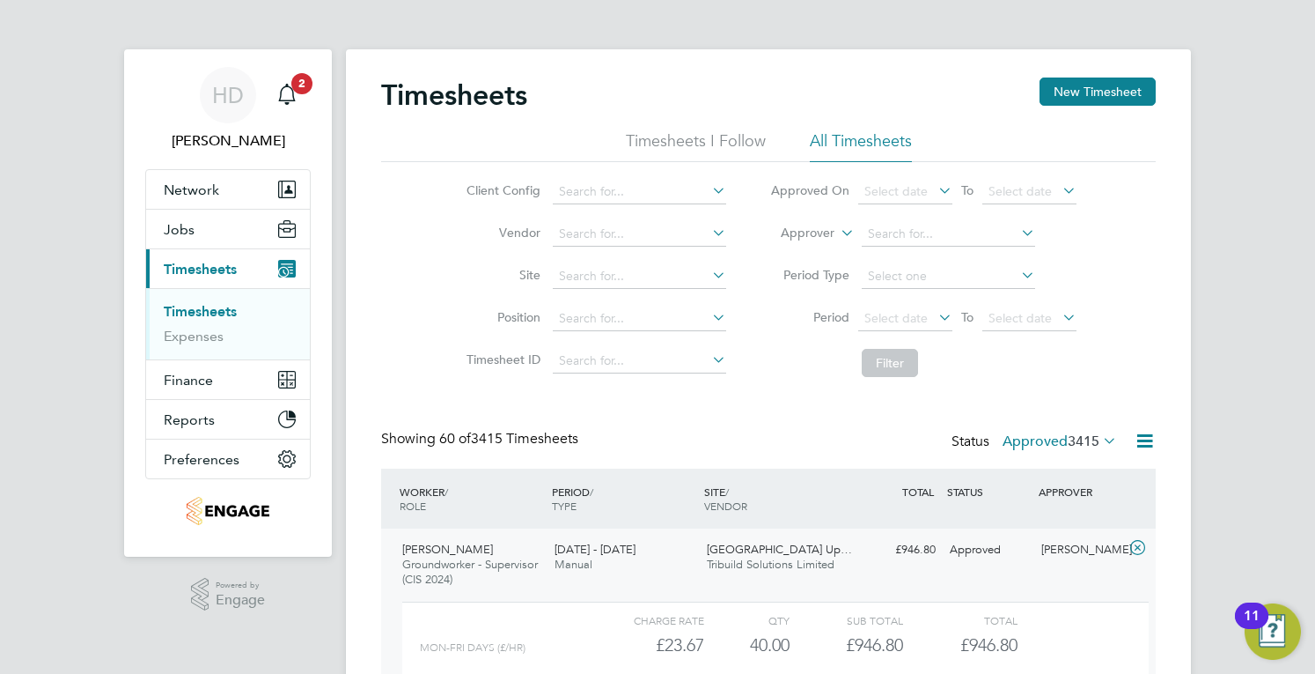
scroll to position [176, 0]
